Goal: Task Accomplishment & Management: Complete application form

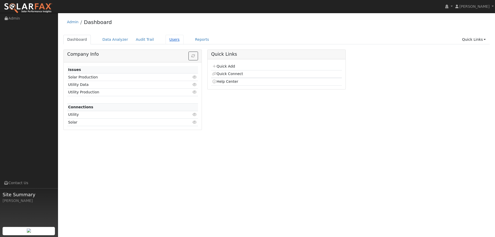
click at [166, 38] on link "Users" at bounding box center [175, 40] width 18 height 10
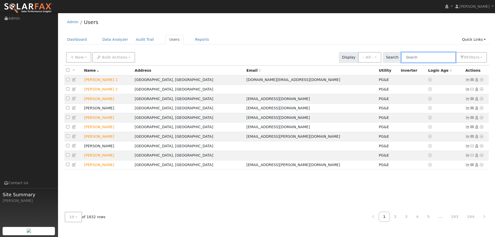
click at [415, 59] on input "text" at bounding box center [429, 57] width 55 height 11
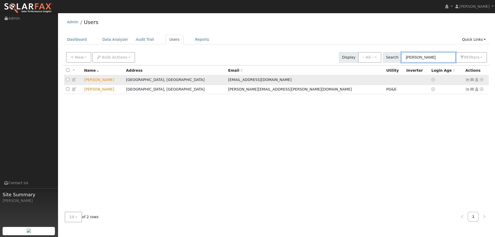
type input "JARED D"
click at [480, 82] on icon at bounding box center [482, 80] width 5 height 4
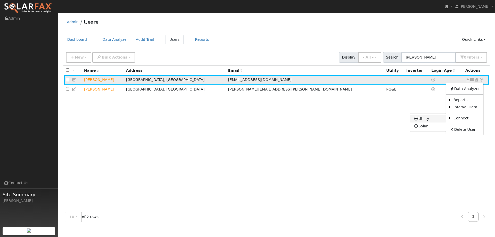
click at [437, 121] on link "Utility" at bounding box center [429, 118] width 36 height 7
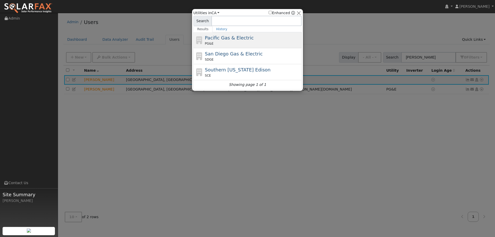
click at [242, 36] on span "Pacific Gas & Electric" at bounding box center [229, 37] width 49 height 5
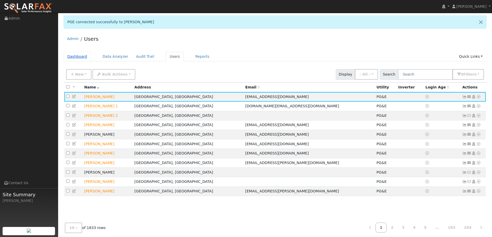
click at [75, 58] on link "Dashboard" at bounding box center [77, 57] width 28 height 10
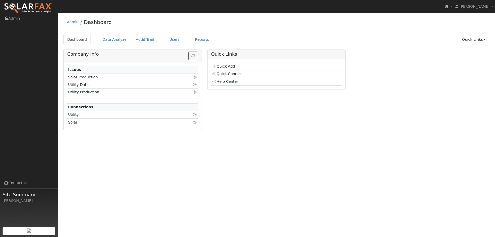
click at [229, 64] on link "Quick Add" at bounding box center [223, 66] width 23 height 4
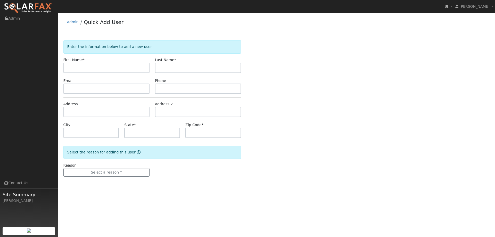
click at [145, 67] on input "text" at bounding box center [106, 68] width 86 height 10
type input "Jeff"
click at [183, 67] on input "text" at bounding box center [198, 68] width 86 height 10
type input "Hunerlach"
click at [127, 90] on input "text" at bounding box center [106, 89] width 86 height 10
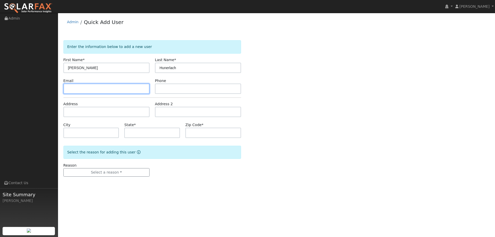
paste input "[EMAIL_ADDRESS][DOMAIN_NAME]"
type input "[EMAIL_ADDRESS][DOMAIN_NAME]"
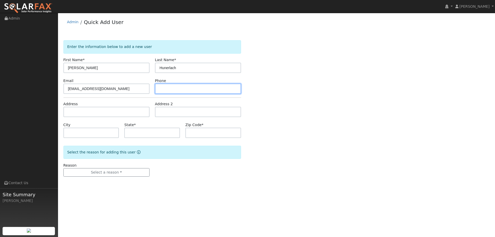
click at [194, 89] on input "text" at bounding box center [198, 89] width 86 height 10
paste input "(530) 277-2266"
type input "(530) 277-2266"
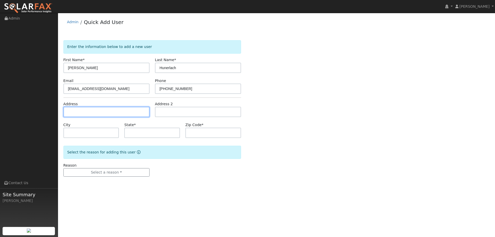
click at [135, 114] on input "text" at bounding box center [106, 112] width 86 height 10
paste input "[STREET_ADDRESS]"
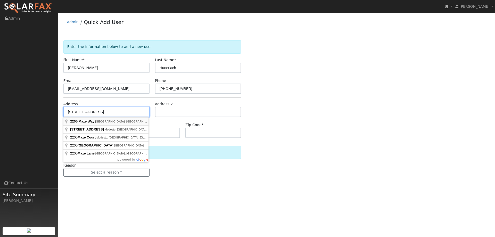
type input "[STREET_ADDRESS]"
type input "[PERSON_NAME]"
type input "CA"
type input "95620"
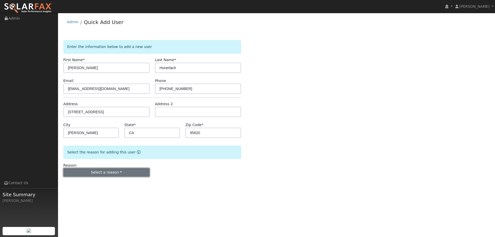
click at [118, 176] on button "Select a reason" at bounding box center [106, 172] width 86 height 9
click at [109, 186] on link "New lead" at bounding box center [92, 183] width 57 height 7
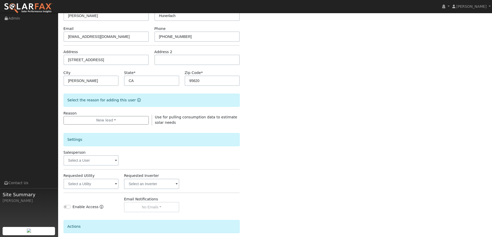
scroll to position [97, 0]
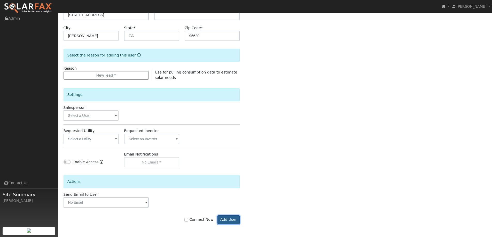
click at [228, 217] on button "Add User" at bounding box center [228, 219] width 22 height 9
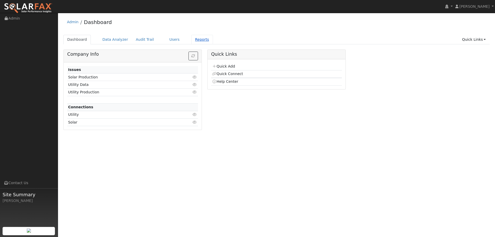
click at [191, 39] on link "Reports" at bounding box center [202, 40] width 22 height 10
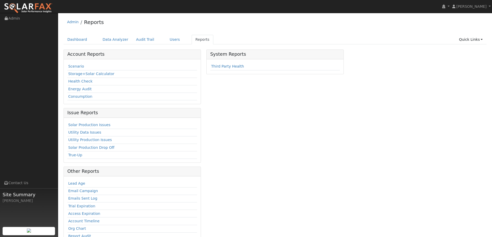
click at [71, 63] on td "Scenario" at bounding box center [132, 66] width 130 height 7
click at [74, 66] on link "Scenario" at bounding box center [76, 66] width 16 height 4
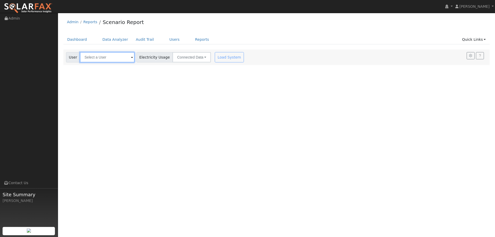
click at [101, 54] on input "text" at bounding box center [107, 57] width 55 height 10
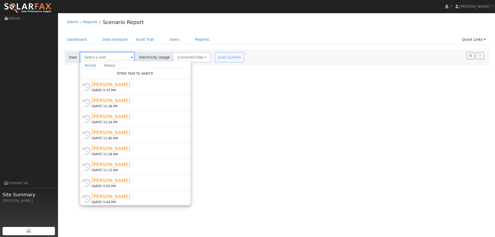
click at [102, 57] on input "text" at bounding box center [107, 57] width 55 height 10
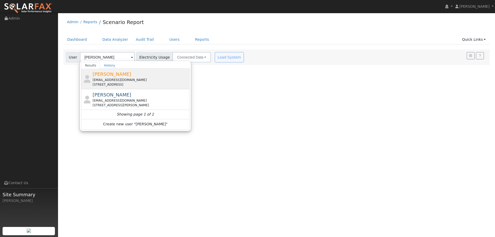
click at [112, 83] on div "[STREET_ADDRESS]" at bounding box center [141, 84] width 96 height 5
type input "[PERSON_NAME]"
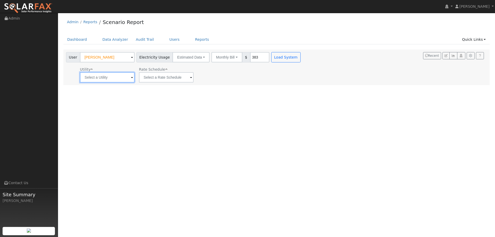
click at [118, 78] on input "text" at bounding box center [107, 77] width 55 height 10
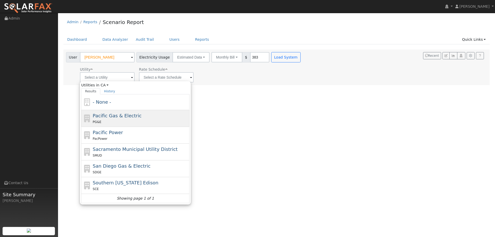
click at [108, 116] on span "Pacific Gas & Electric" at bounding box center [117, 115] width 49 height 5
type input "Pacific Gas & Electric"
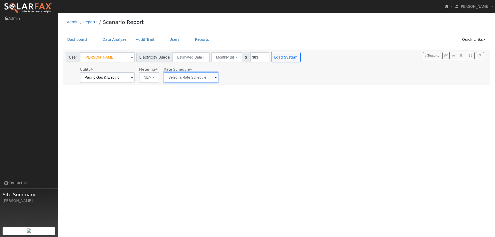
click at [170, 77] on input "text" at bounding box center [191, 77] width 55 height 10
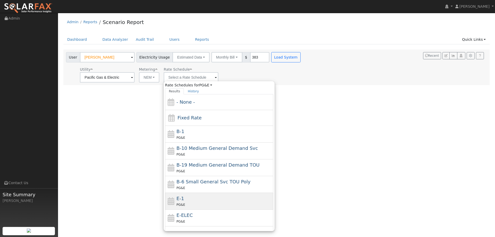
click at [194, 201] on div "E-1 PG&E" at bounding box center [225, 201] width 96 height 12
type input "E-1"
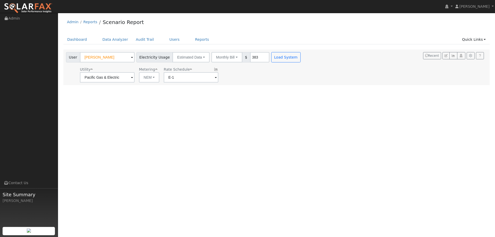
click at [281, 52] on div "User [PERSON_NAME] Account Default Account Default Account [STREET_ADDRESS] Pri…" at bounding box center [184, 56] width 238 height 12
click at [281, 55] on button "Load System" at bounding box center [285, 57] width 29 height 10
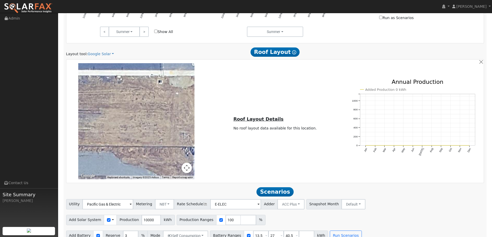
scroll to position [284, 0]
click at [100, 53] on link "Google Solar" at bounding box center [100, 53] width 26 height 5
click at [102, 77] on link "Aurora" at bounding box center [104, 77] width 36 height 7
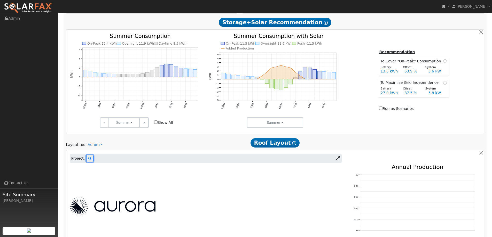
click at [90, 158] on button at bounding box center [89, 158] width 7 height 7
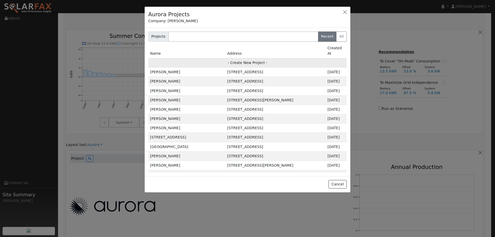
click at [233, 60] on td "- Create New Project -" at bounding box center [247, 62] width 199 height 9
type input "[PERSON_NAME]"
type input "[STREET_ADDRESS]"
type input "[PERSON_NAME]"
type input "CA"
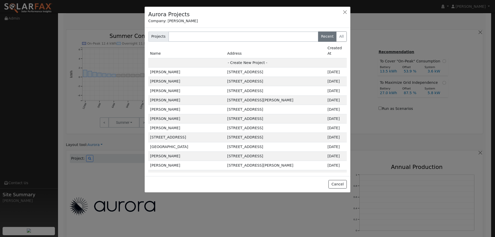
type input "95620"
type input "Design"
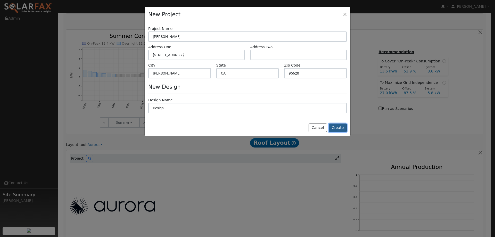
click at [342, 127] on button "Create" at bounding box center [338, 128] width 18 height 9
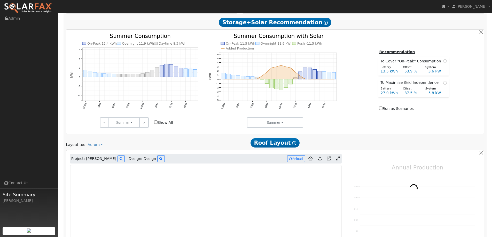
type input "0"
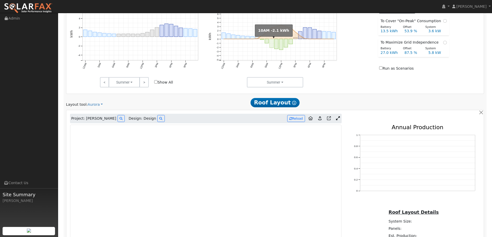
scroll to position [303, 0]
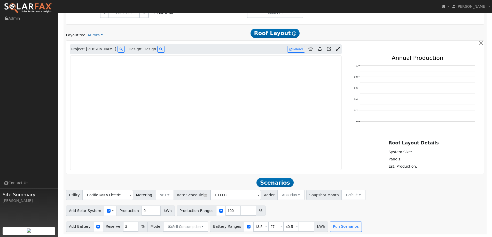
click at [45, 4] on img at bounding box center [28, 8] width 49 height 11
